Goal: Task Accomplishment & Management: Use online tool/utility

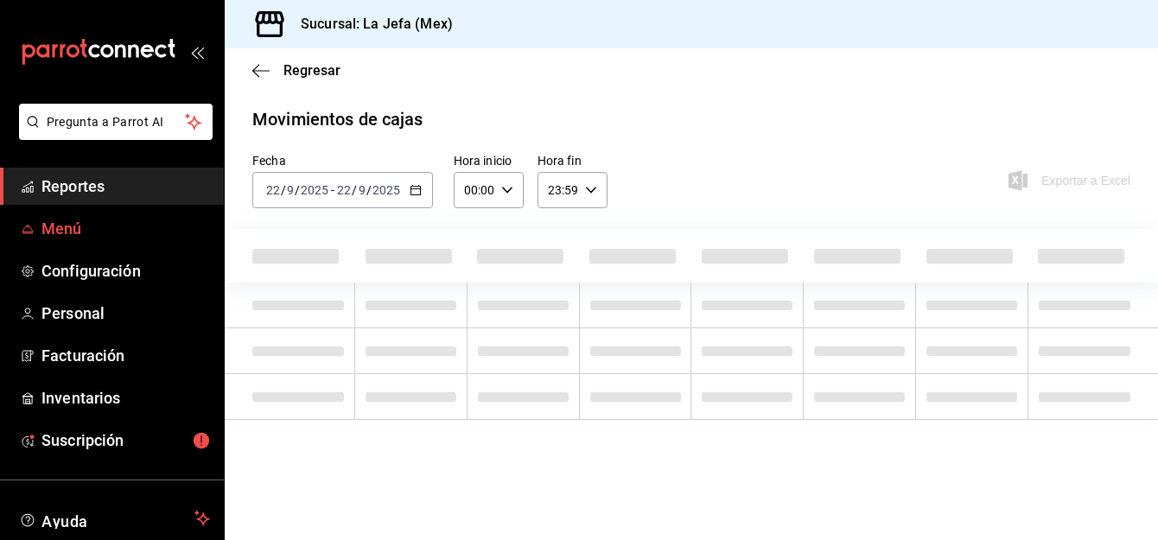
click at [70, 235] on span "Menú" at bounding box center [125, 228] width 168 height 23
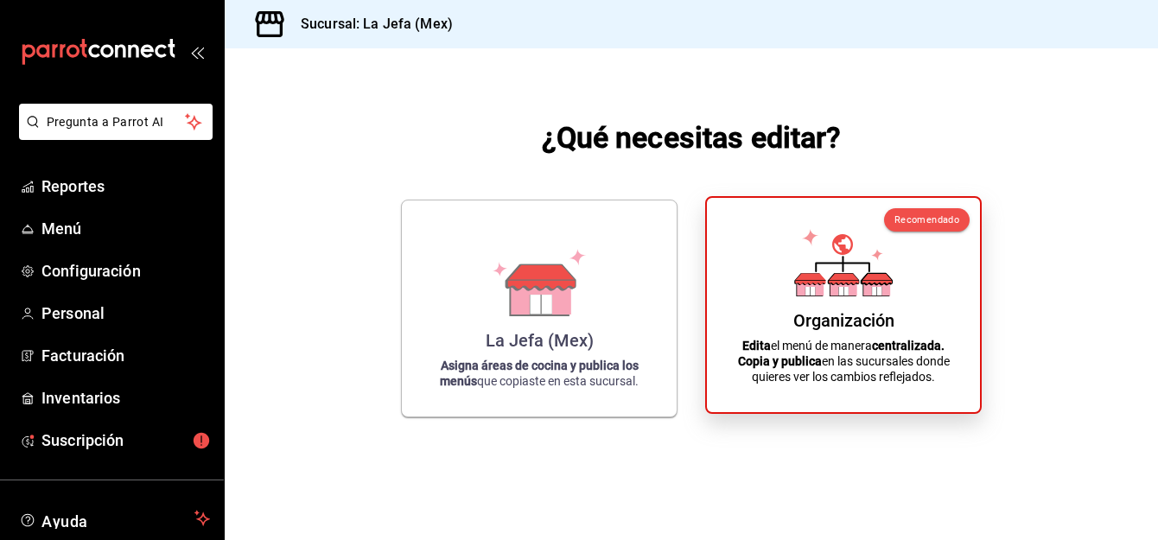
click at [829, 349] on p "Edita el menú de manera centralizada. Copia y publica en las sucursales donde q…" at bounding box center [843, 361] width 232 height 47
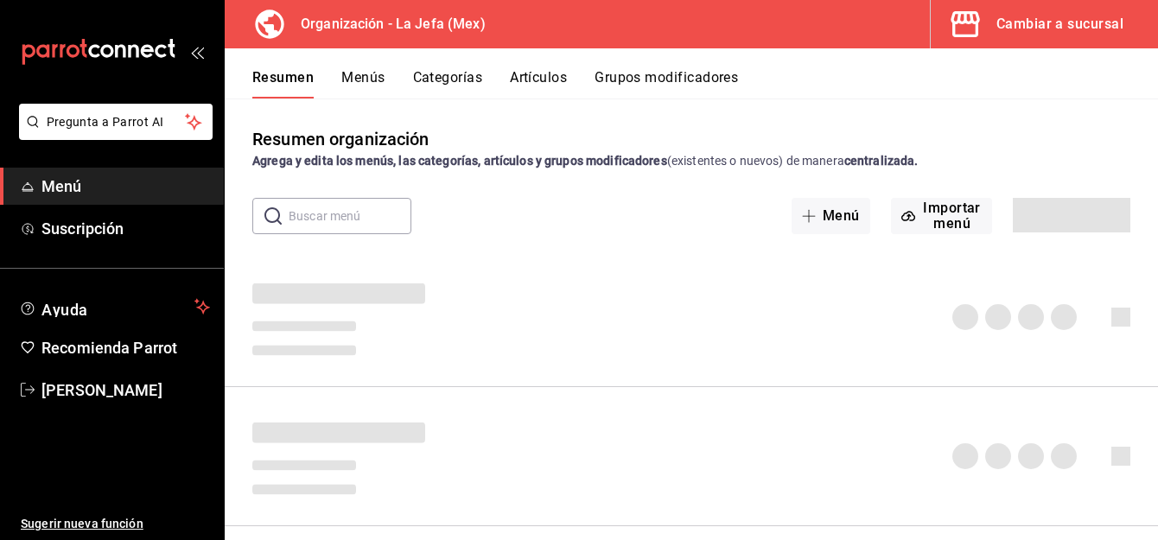
click at [538, 76] on button "Artículos" at bounding box center [538, 83] width 57 height 29
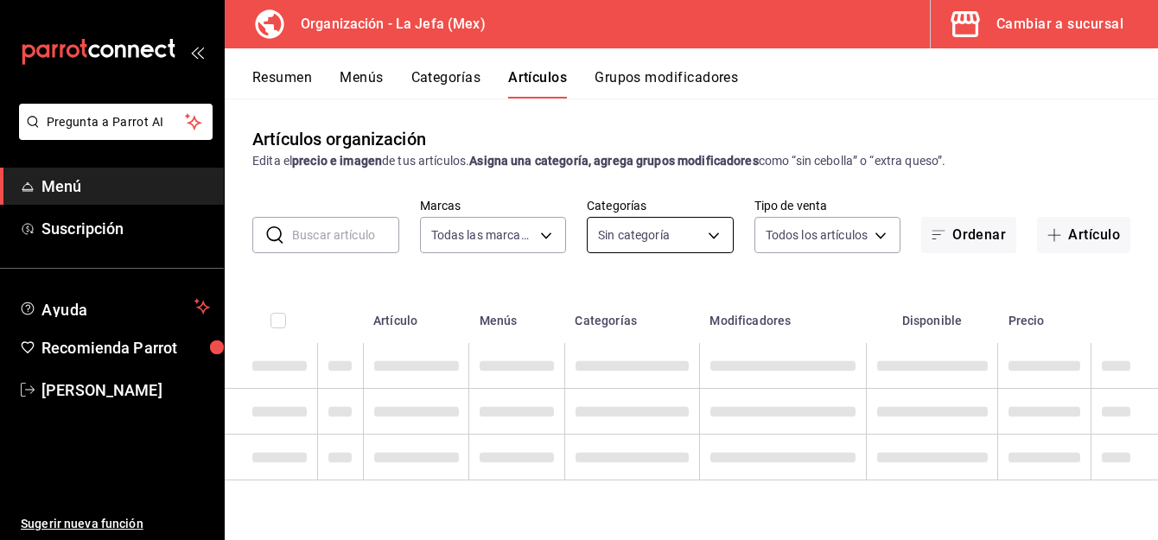
type input "50befb75-0fe5-4750-904c-e3b126ae6c81"
click at [1075, 232] on button "Artículo" at bounding box center [1083, 235] width 93 height 36
click at [1074, 240] on main "Artículos organización Edita el precio e imagen de tus artículos. Asigna una ca…" at bounding box center [691, 319] width 933 height 442
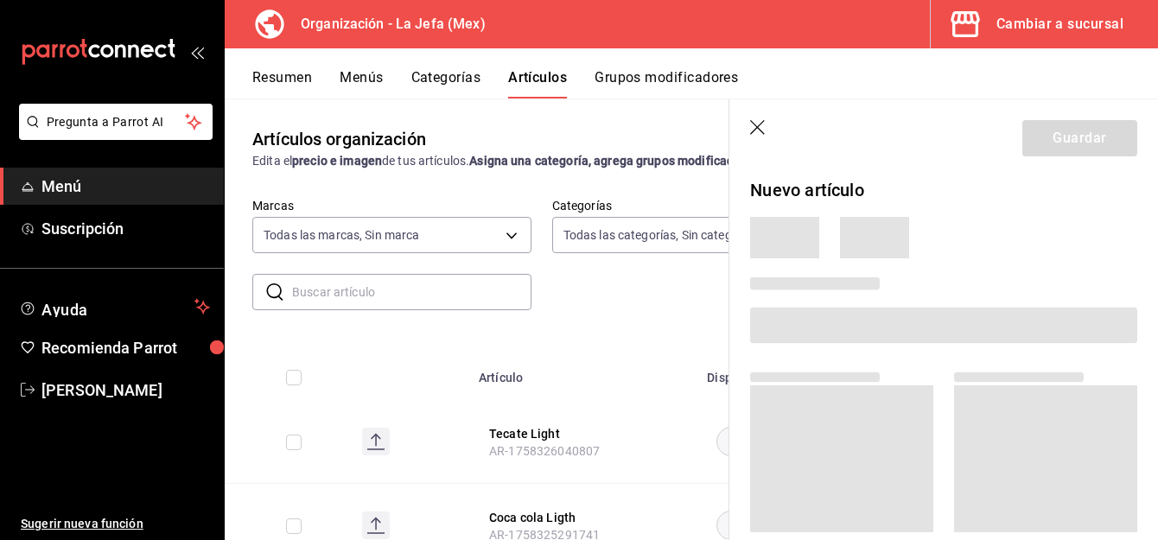
type input "058dbf38-10d5-49e9-8196-fe3ae280a5cc,5d70752b-b594-4e4c-bf8e-a7aab686035c,1f52b…"
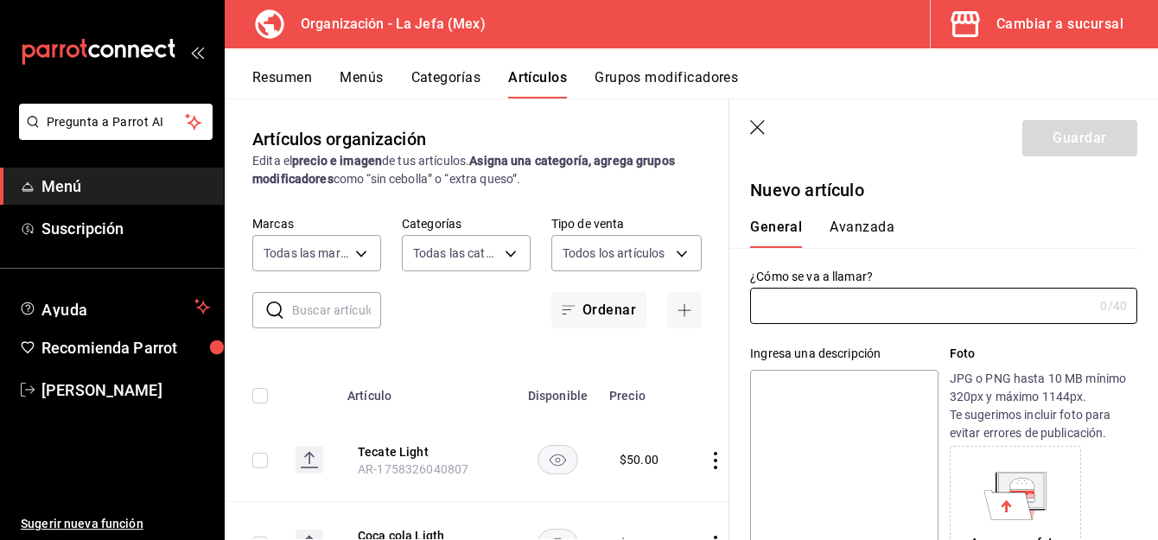
type input "AR-1758665315008"
click at [810, 312] on input "text" at bounding box center [921, 306] width 343 height 35
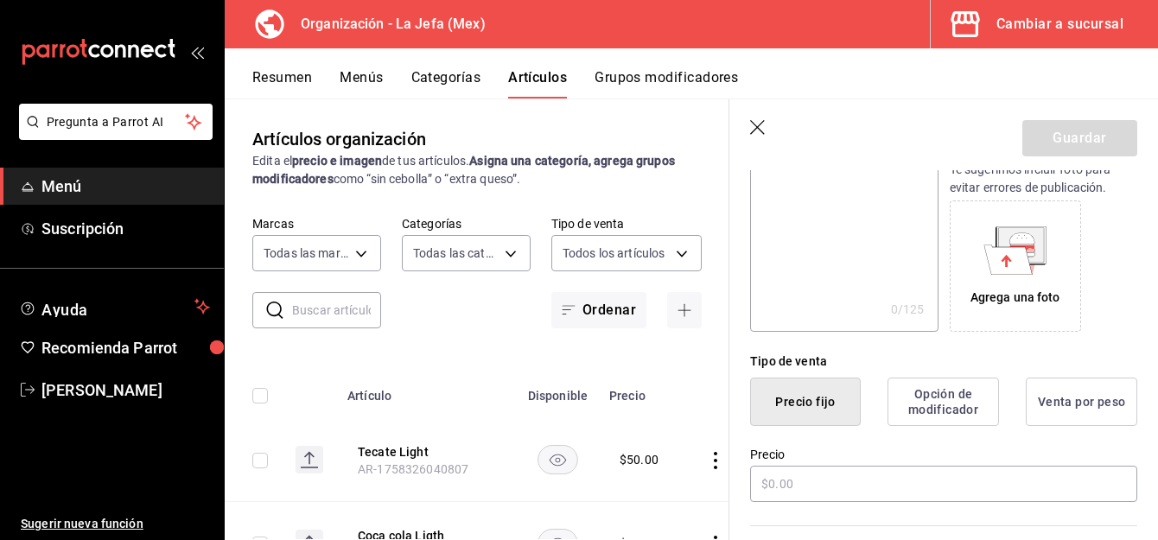
scroll to position [250, 0]
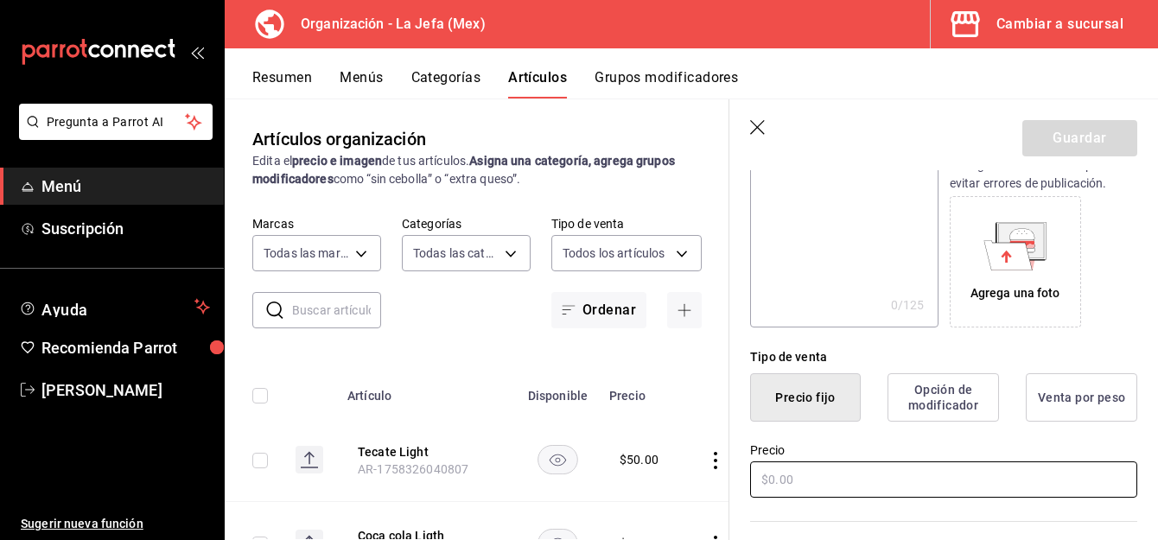
type input "[PERSON_NAME]"
click at [818, 477] on input "text" at bounding box center [943, 479] width 387 height 36
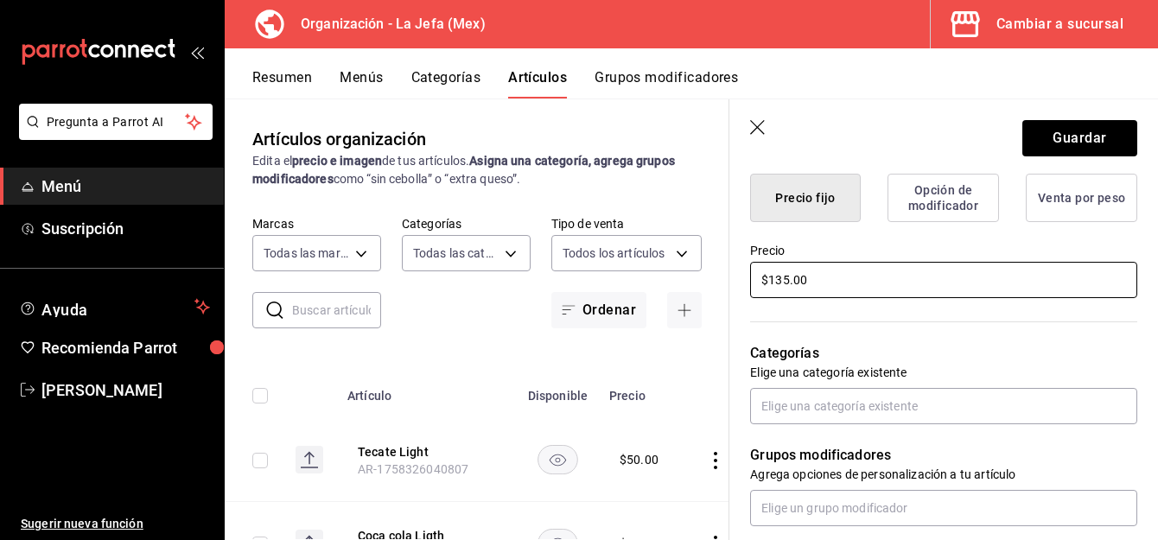
scroll to position [453, 0]
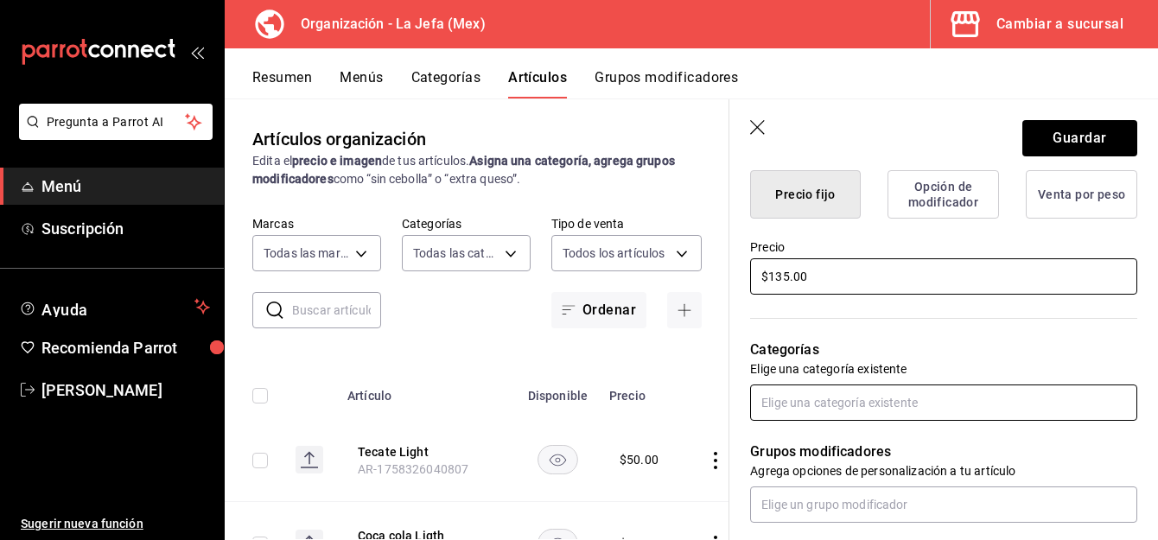
type input "$135.00"
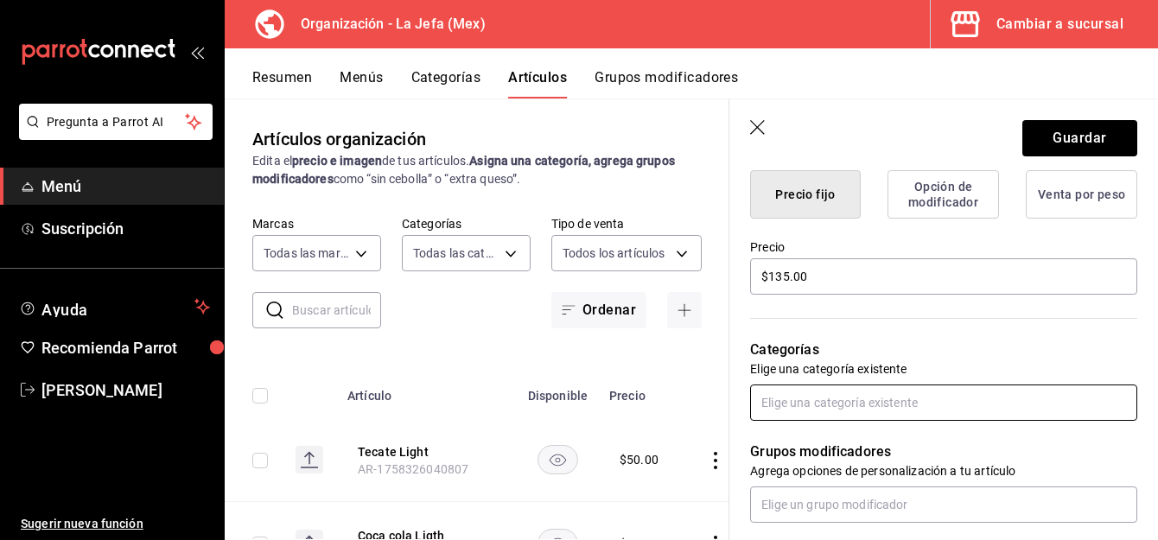
click at [797, 403] on input "text" at bounding box center [943, 402] width 387 height 36
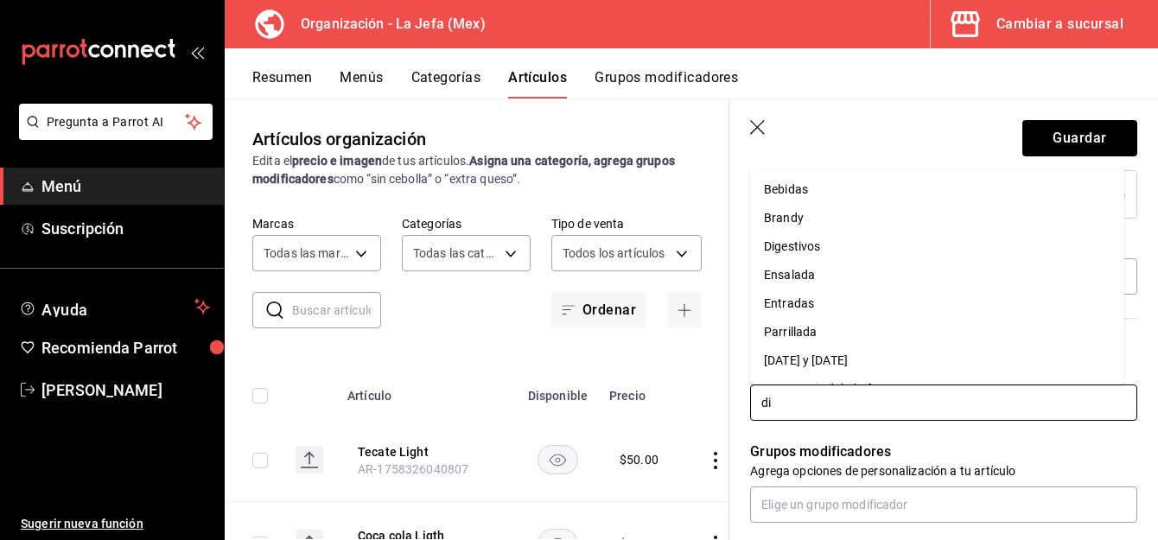
type input "dig"
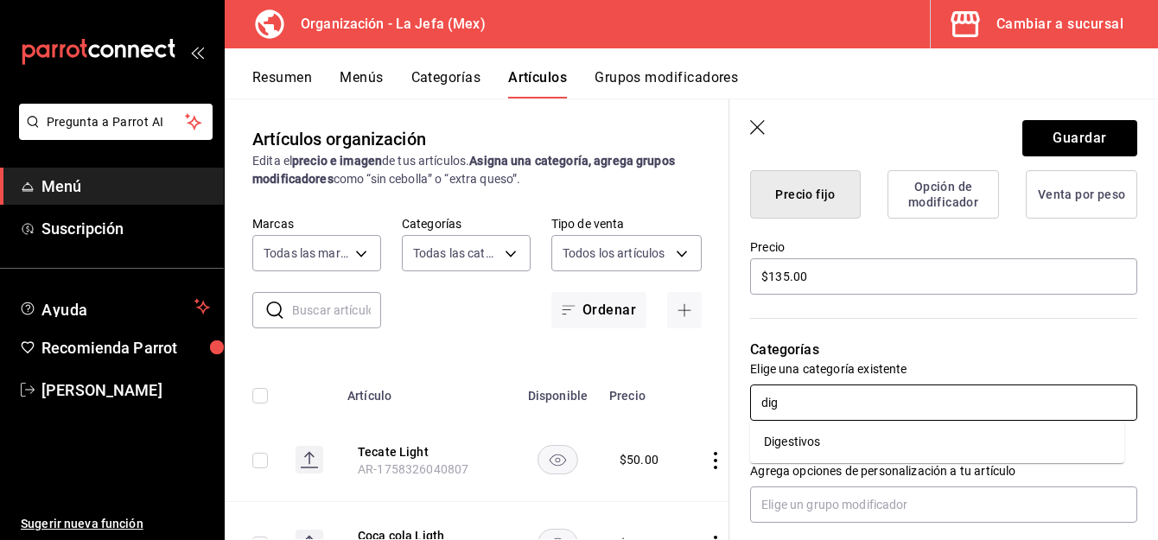
click at [799, 432] on li "Digestivos" at bounding box center [937, 442] width 374 height 29
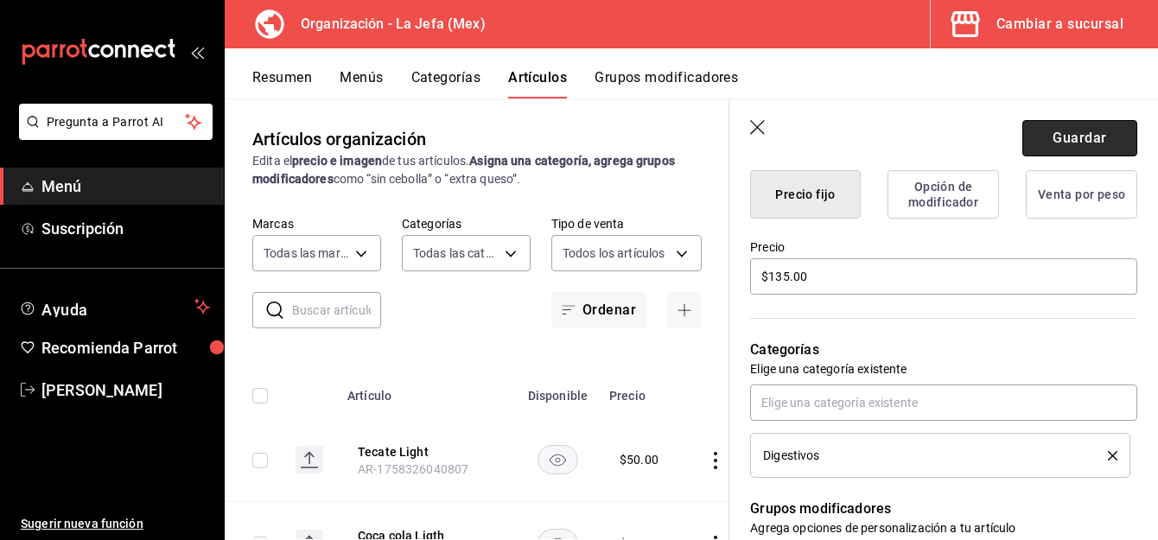
click at [1051, 128] on button "Guardar" at bounding box center [1079, 138] width 115 height 36
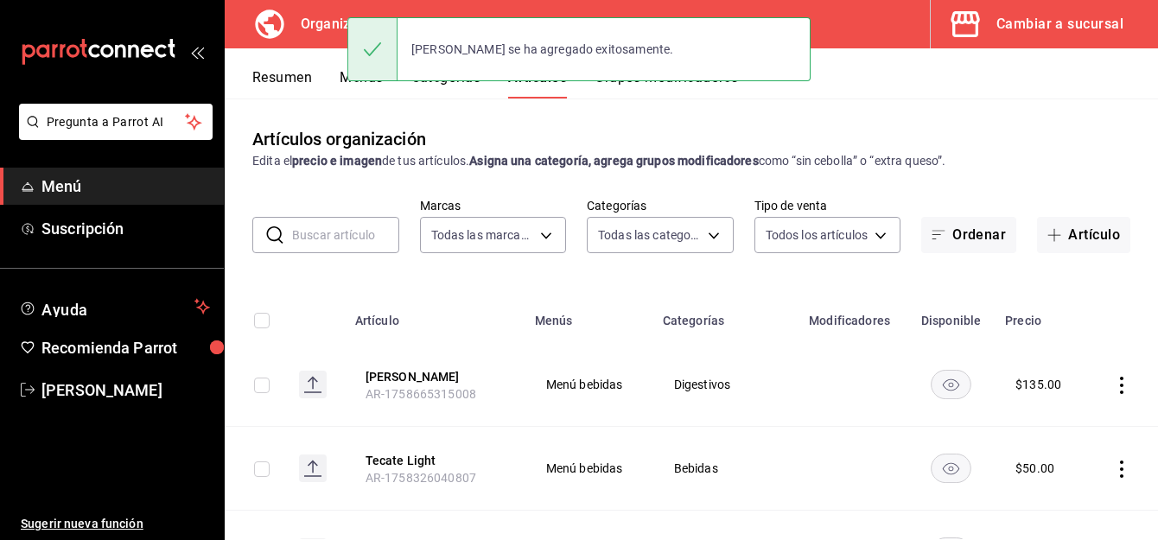
click at [345, 77] on button "Menús" at bounding box center [361, 83] width 43 height 29
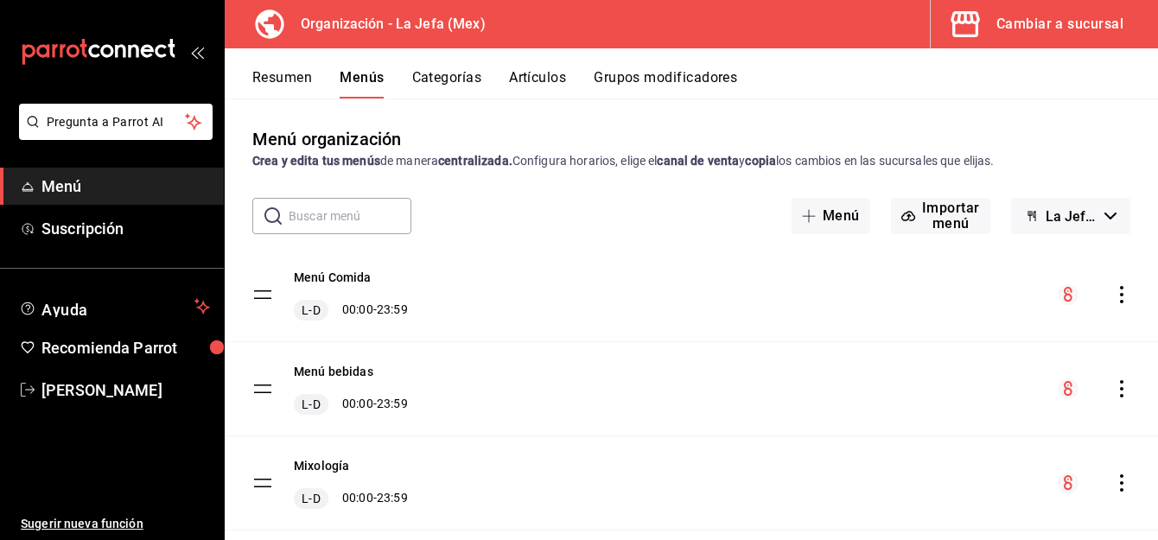
click at [1113, 385] on icon "actions" at bounding box center [1121, 388] width 17 height 17
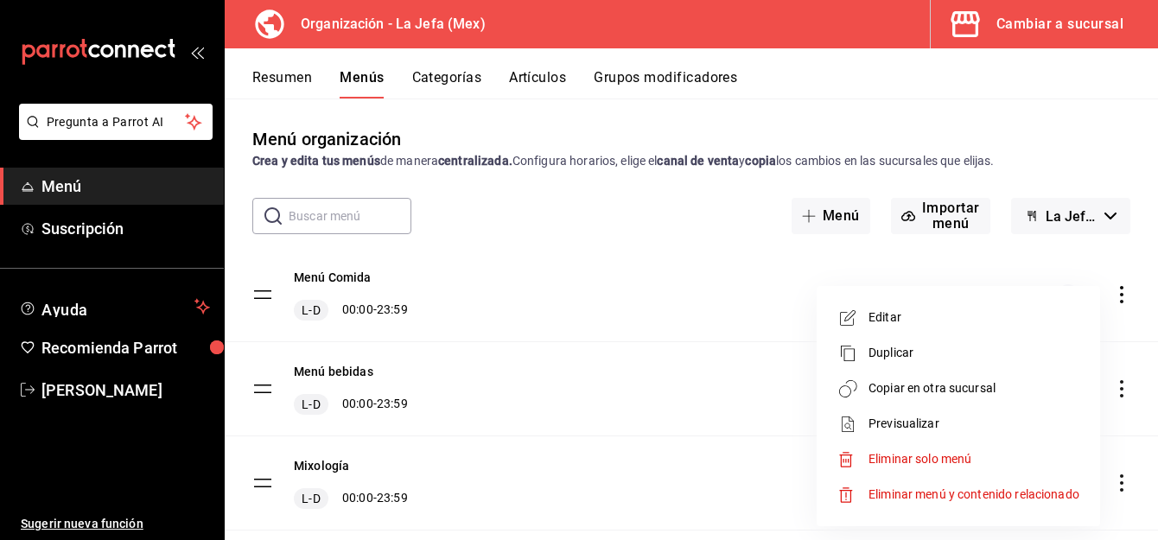
click at [1109, 385] on div at bounding box center [579, 270] width 1158 height 540
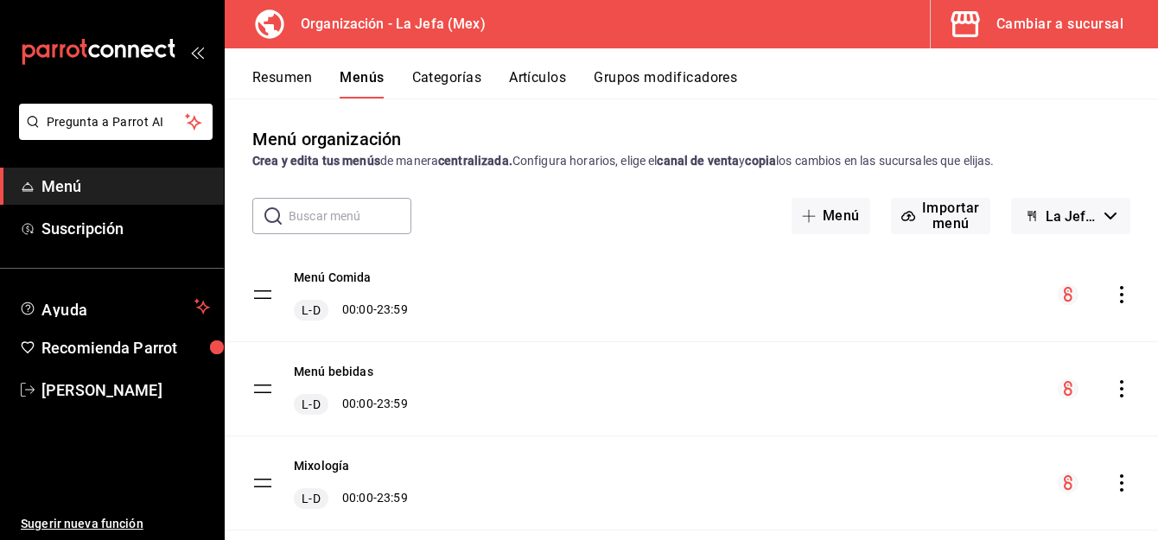
click at [1113, 385] on icon "actions" at bounding box center [1121, 388] width 17 height 17
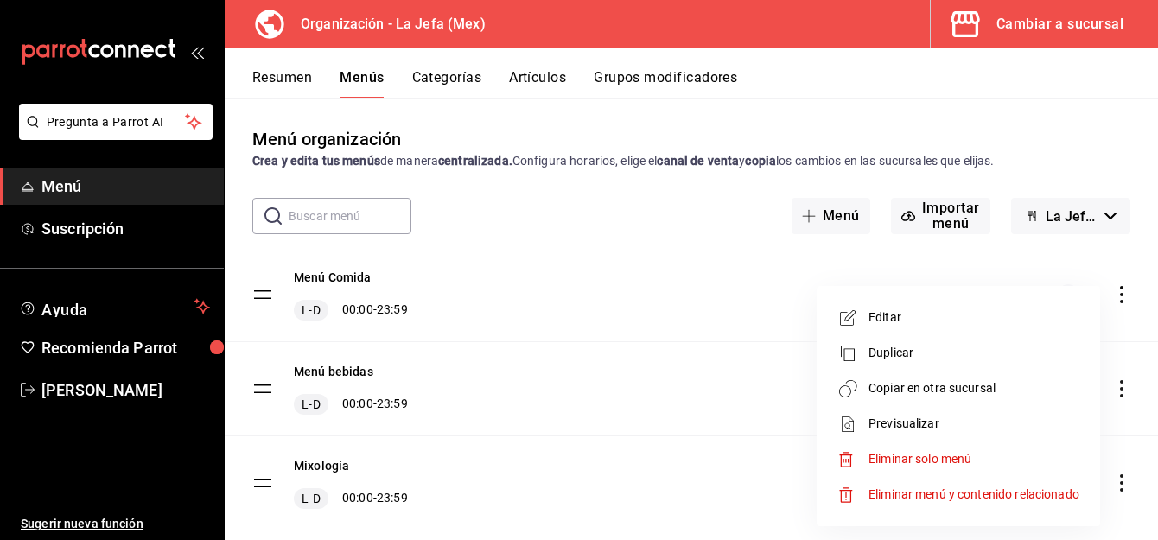
click at [988, 389] on span "Copiar en otra sucursal" at bounding box center [973, 388] width 211 height 18
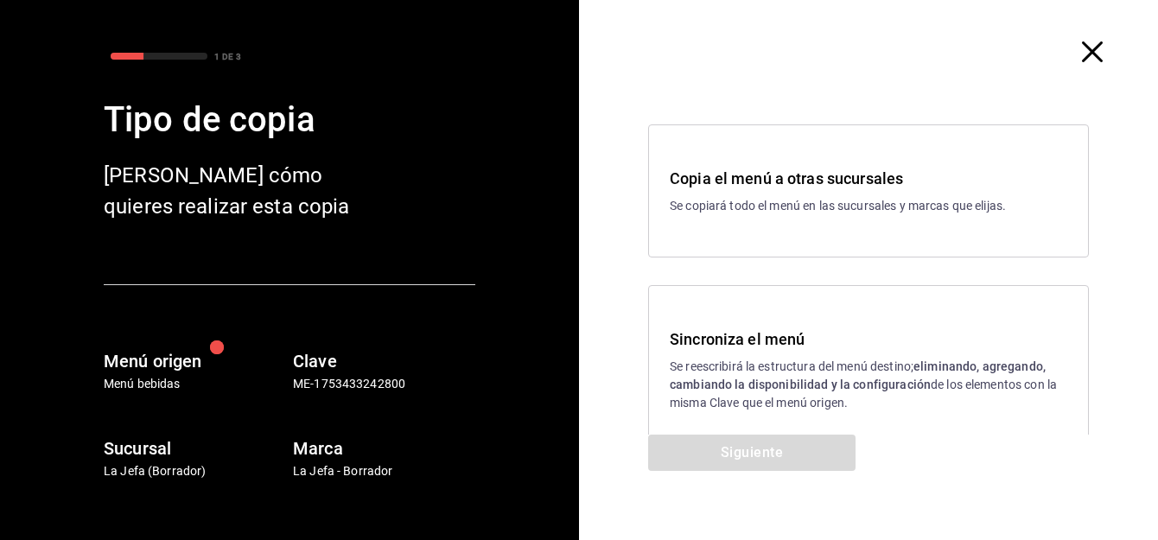
click at [715, 317] on div "Sincroniza el menú Se reescribirá la estructura del menú destino; eliminando, a…" at bounding box center [868, 369] width 441 height 169
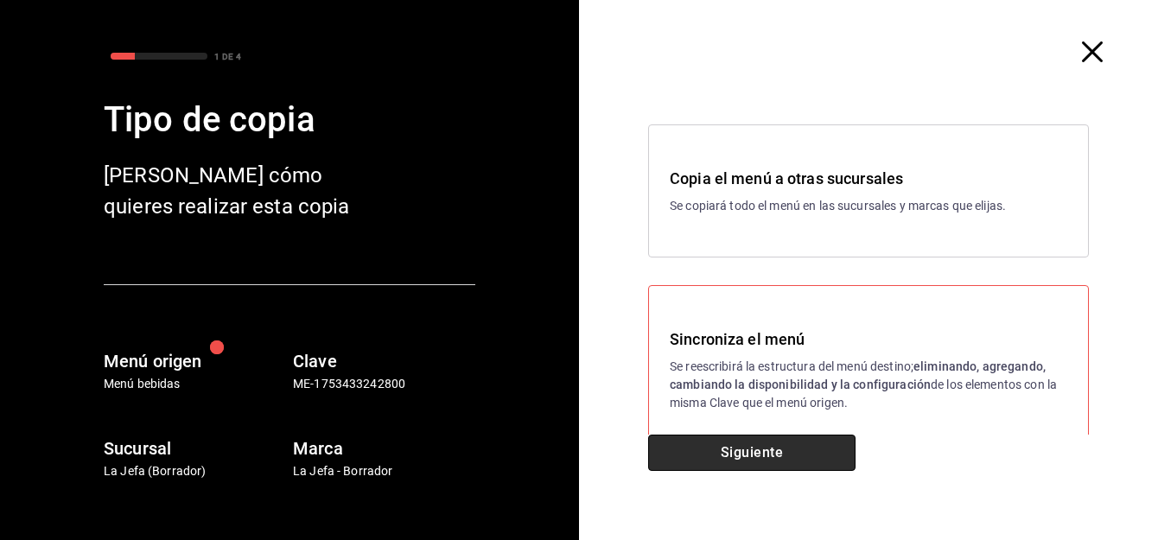
click at [729, 458] on button "Siguiente" at bounding box center [751, 453] width 207 height 36
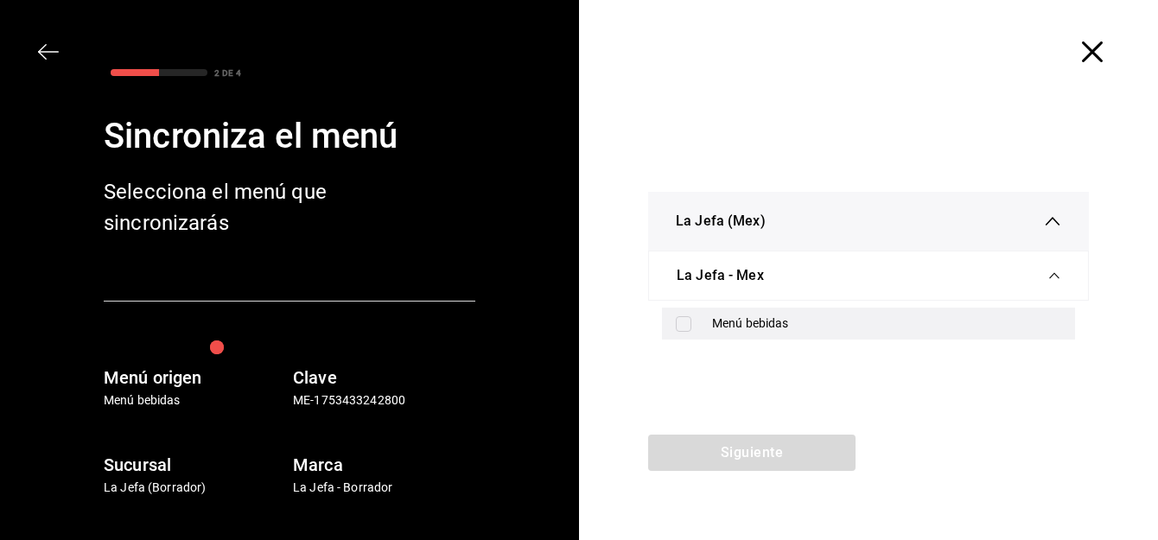
click at [683, 324] on input "checkbox" at bounding box center [684, 324] width 16 height 16
checkbox input "true"
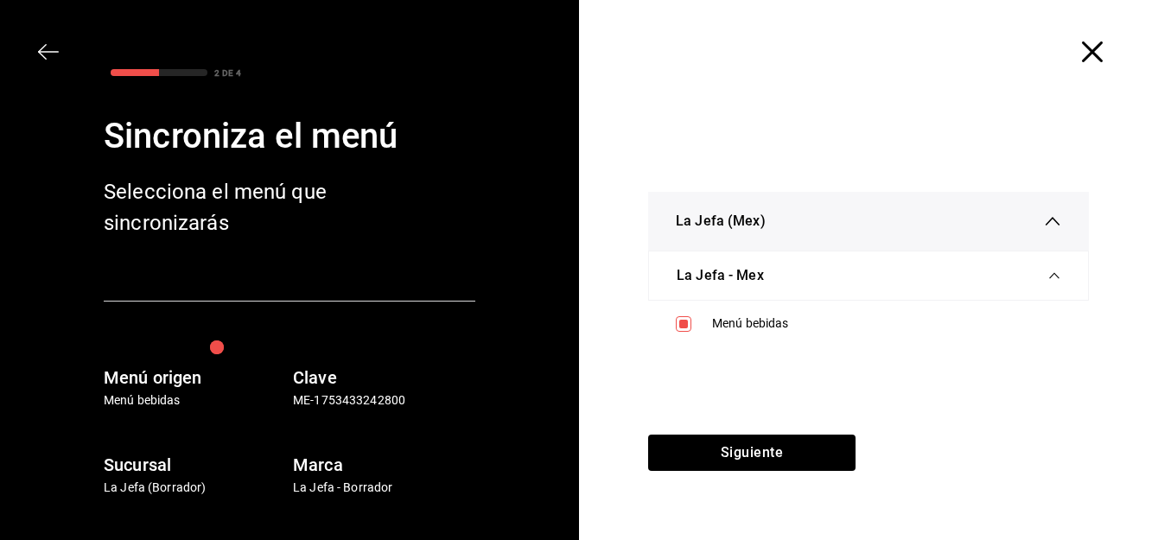
click at [728, 474] on div "Siguiente" at bounding box center [752, 487] width 346 height 105
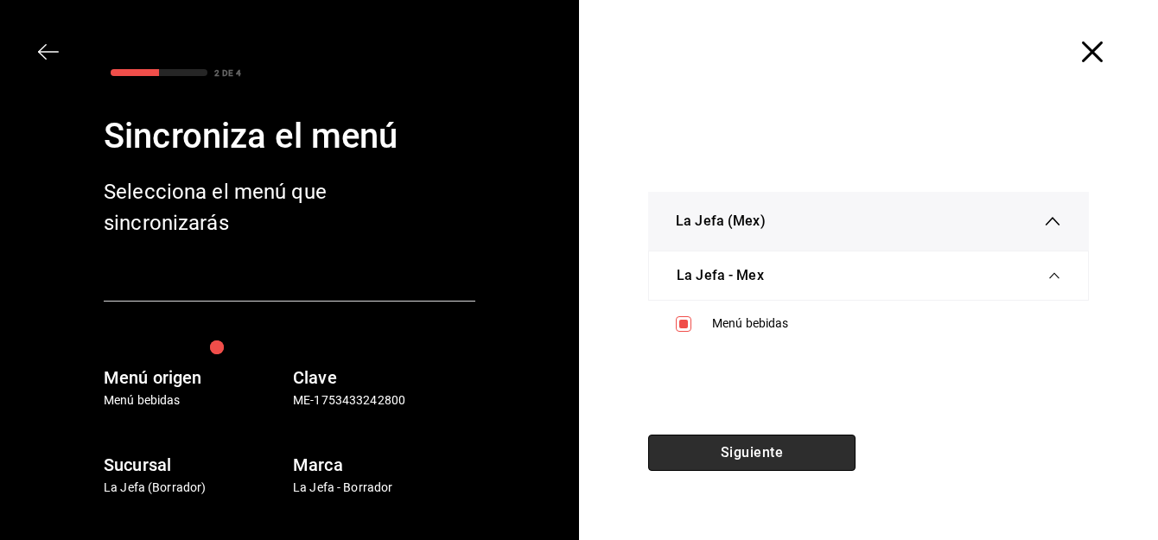
click at [736, 466] on button "Siguiente" at bounding box center [751, 453] width 207 height 36
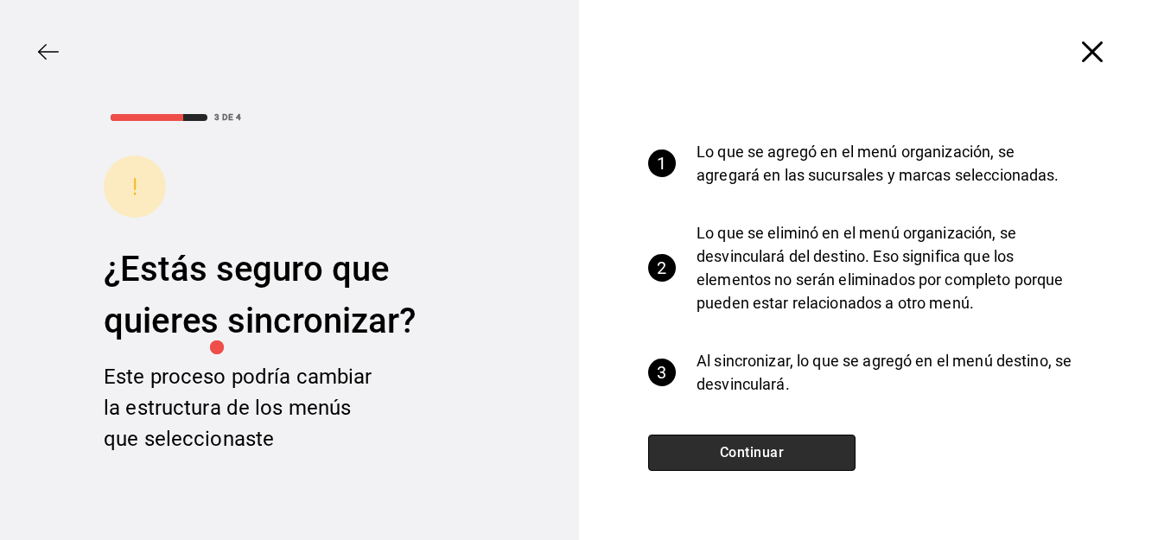
click at [772, 461] on button "Continuar" at bounding box center [751, 453] width 207 height 36
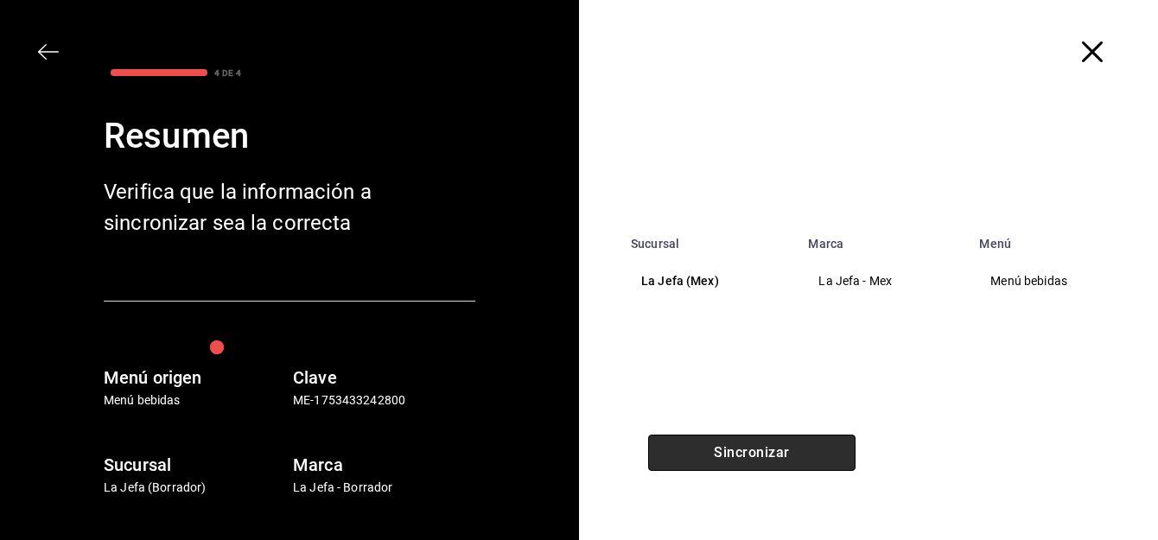
click at [772, 461] on button "Sincronizar" at bounding box center [751, 453] width 207 height 36
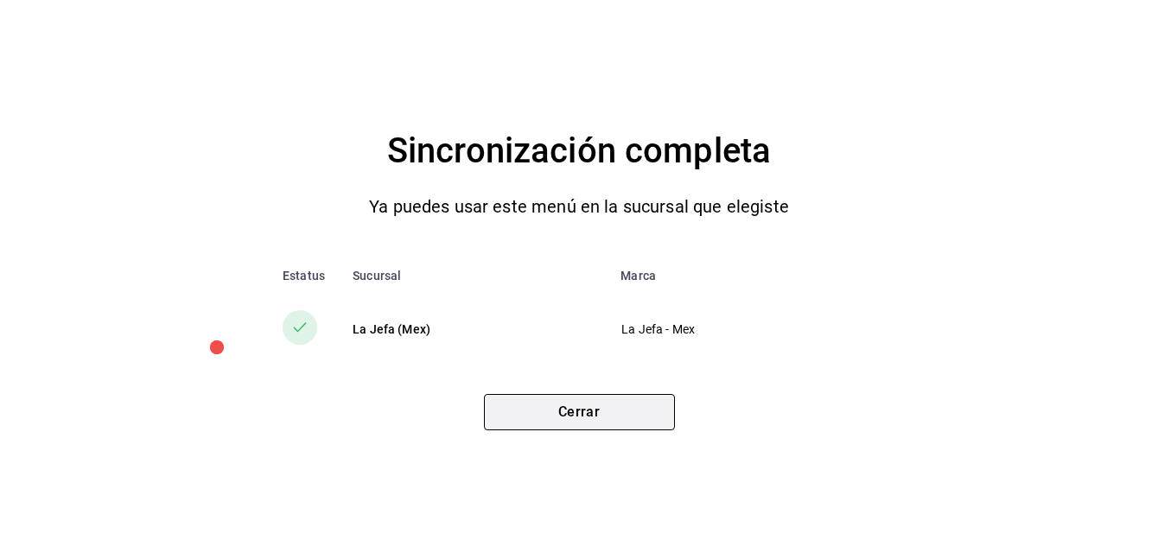
click at [630, 412] on button "Cerrar" at bounding box center [579, 412] width 191 height 36
